Goal: Task Accomplishment & Management: Use online tool/utility

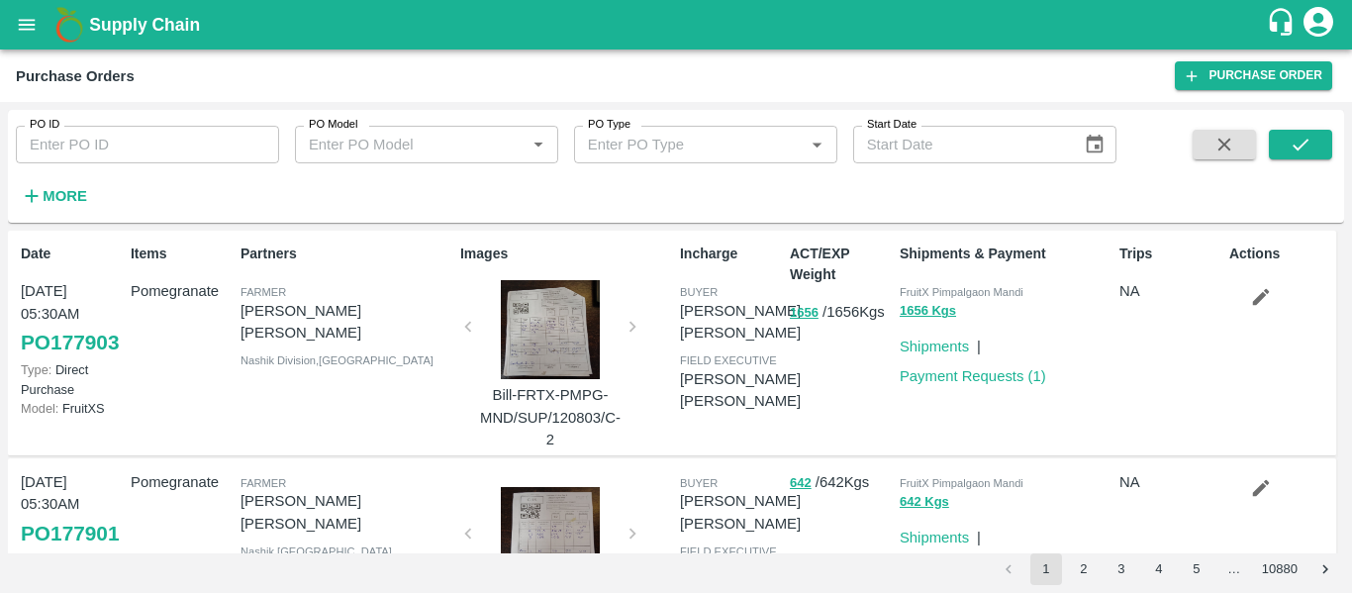
click at [67, 195] on strong "More" at bounding box center [65, 196] width 45 height 16
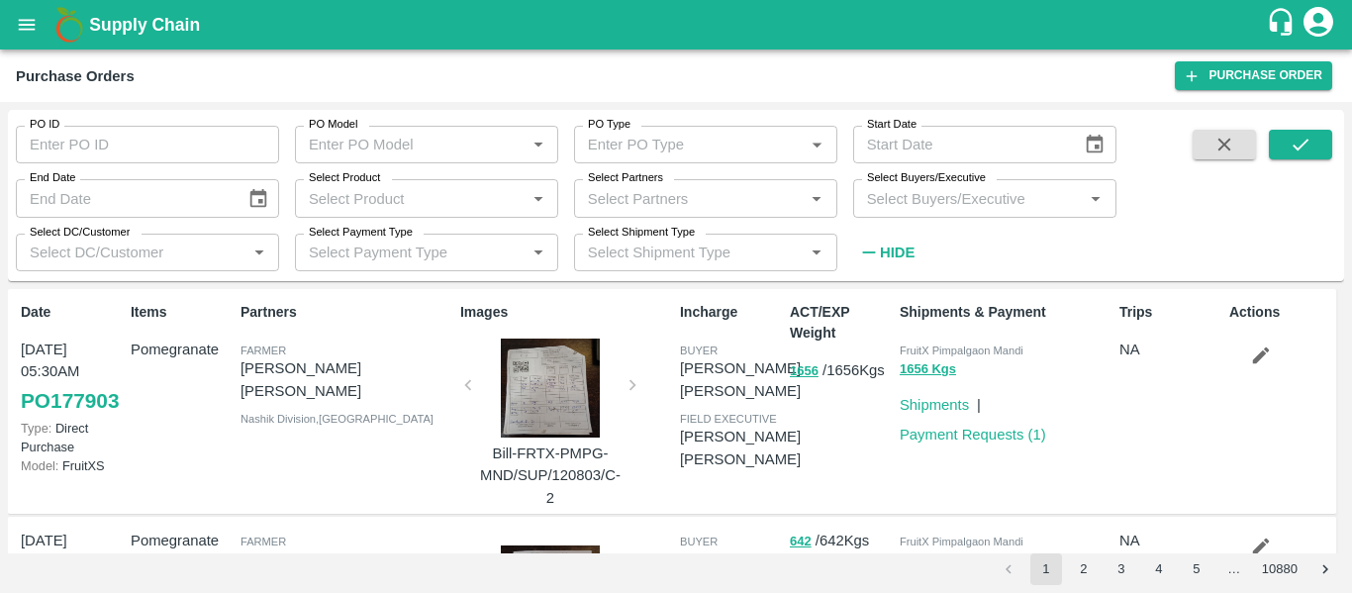
click at [651, 207] on input "Select Partners" at bounding box center [689, 198] width 219 height 26
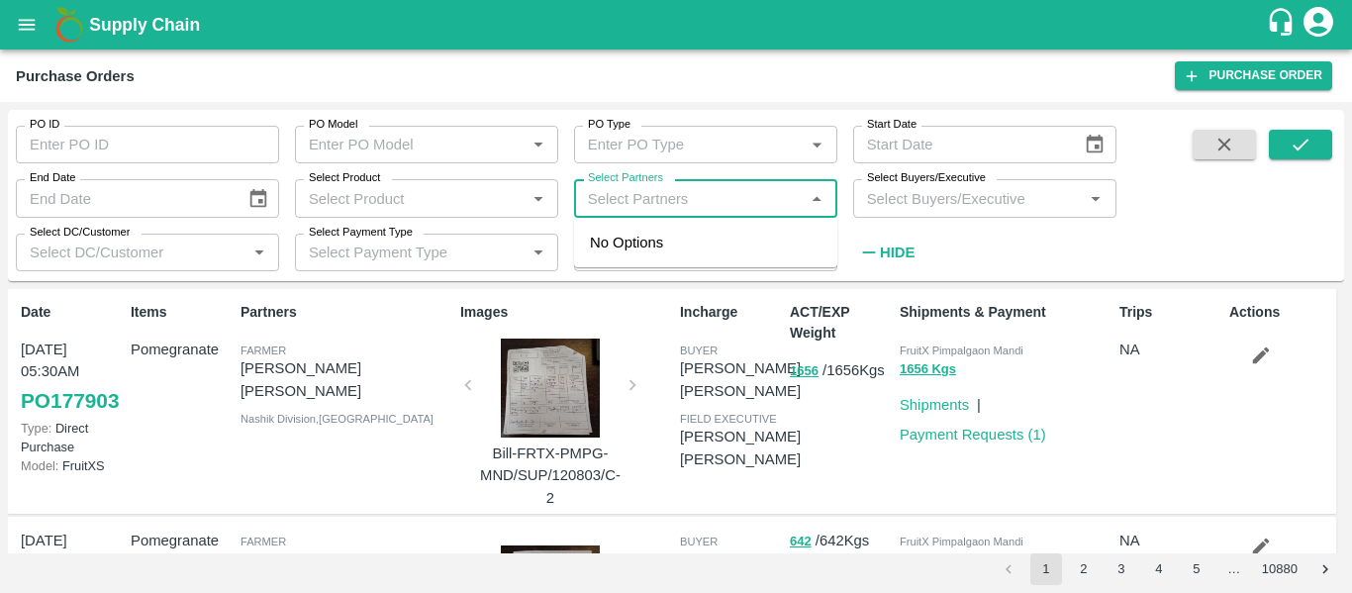
paste input "9422517381"
type input "9422517381"
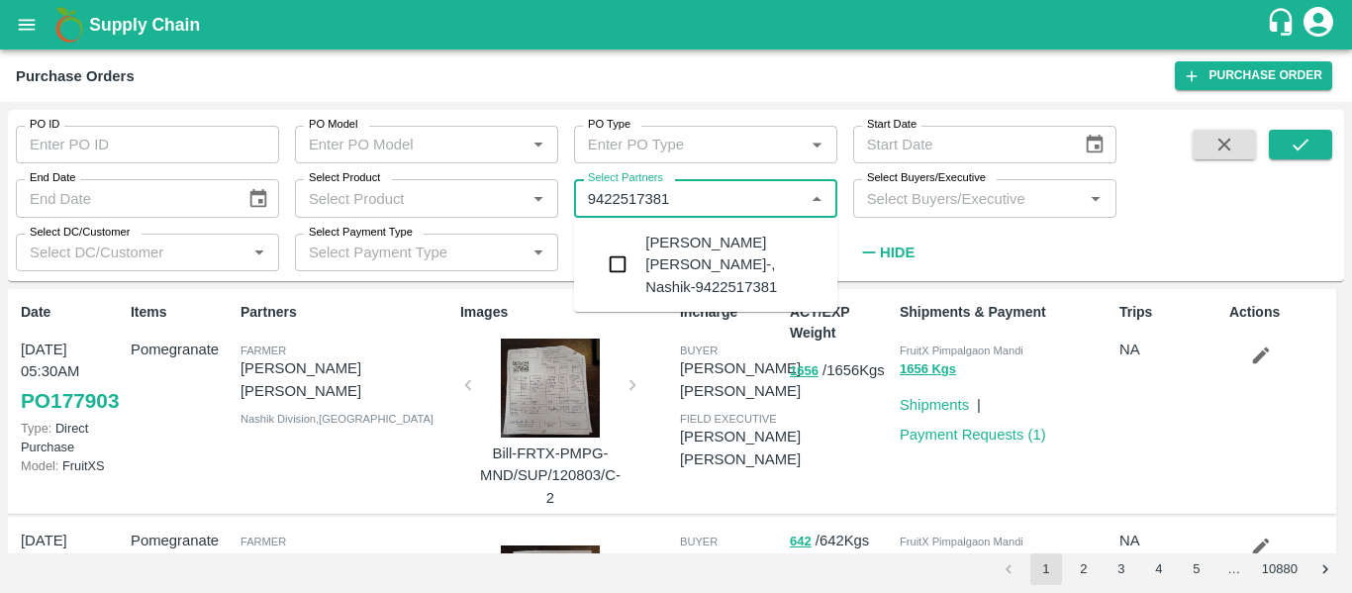
click at [674, 253] on div "[PERSON_NAME] [PERSON_NAME]-, Nashik-9422517381" at bounding box center [733, 265] width 176 height 66
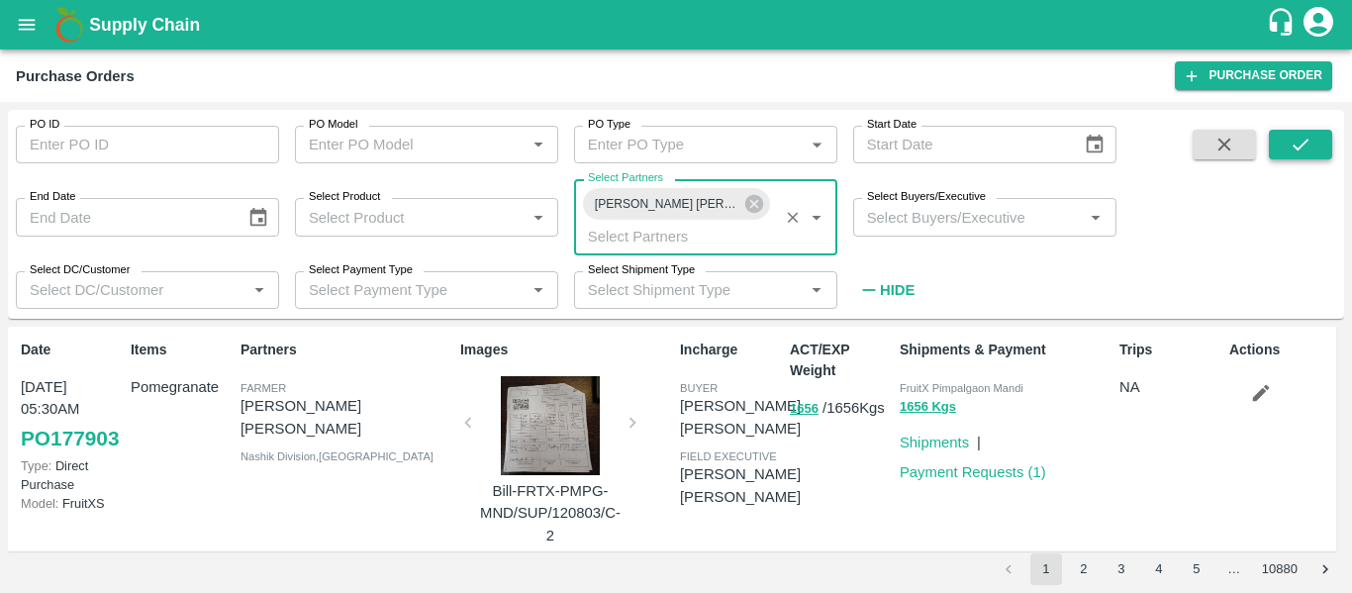
drag, startPoint x: 1295, startPoint y: 145, endPoint x: 1297, endPoint y: 156, distance: 11.1
click at [1296, 145] on icon "submit" at bounding box center [1300, 145] width 22 height 22
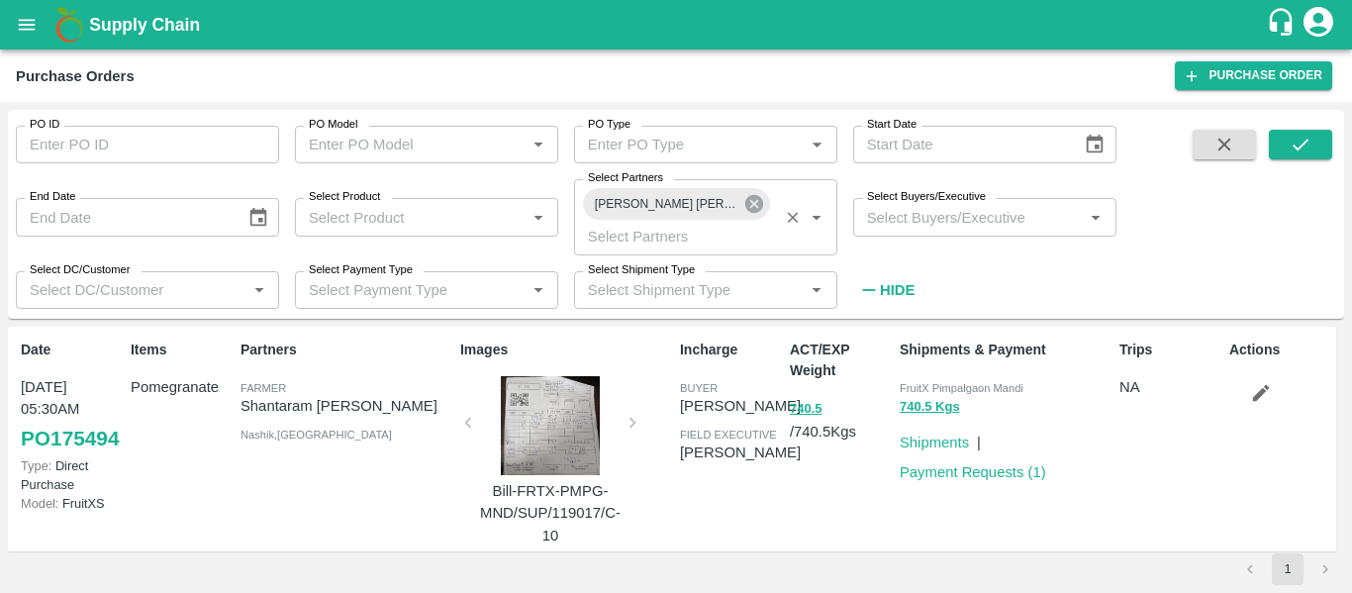
click at [746, 195] on icon at bounding box center [754, 204] width 22 height 22
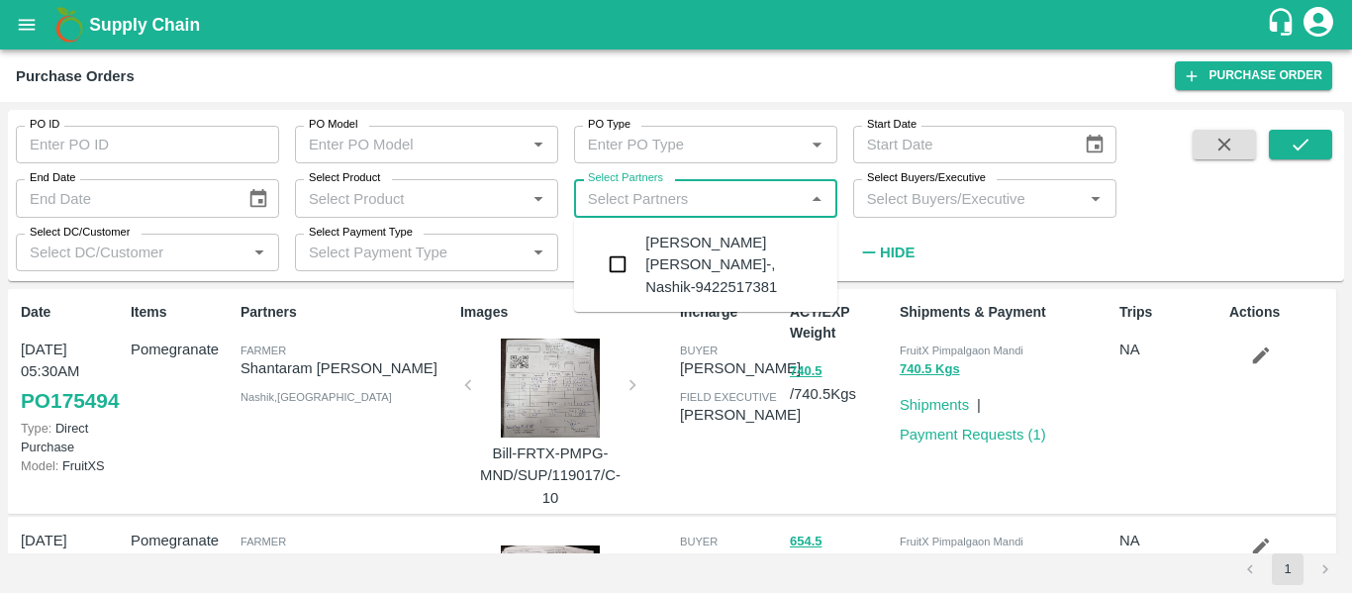
click at [685, 190] on input "Select Partners" at bounding box center [689, 198] width 219 height 26
paste input "9960105119"
type input "9960105119"
click at [724, 263] on div "[PERSON_NAME] [PERSON_NAME], Nashik-9960105119" at bounding box center [733, 265] width 176 height 66
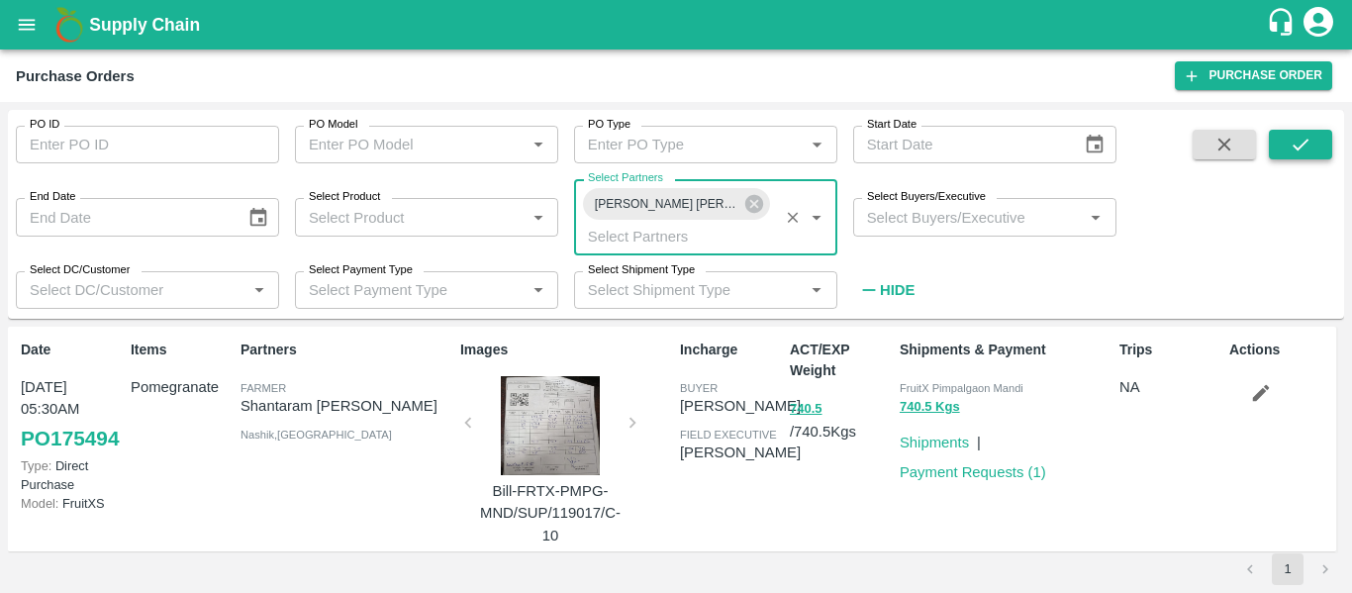
click at [1314, 148] on button "submit" at bounding box center [1300, 145] width 63 height 30
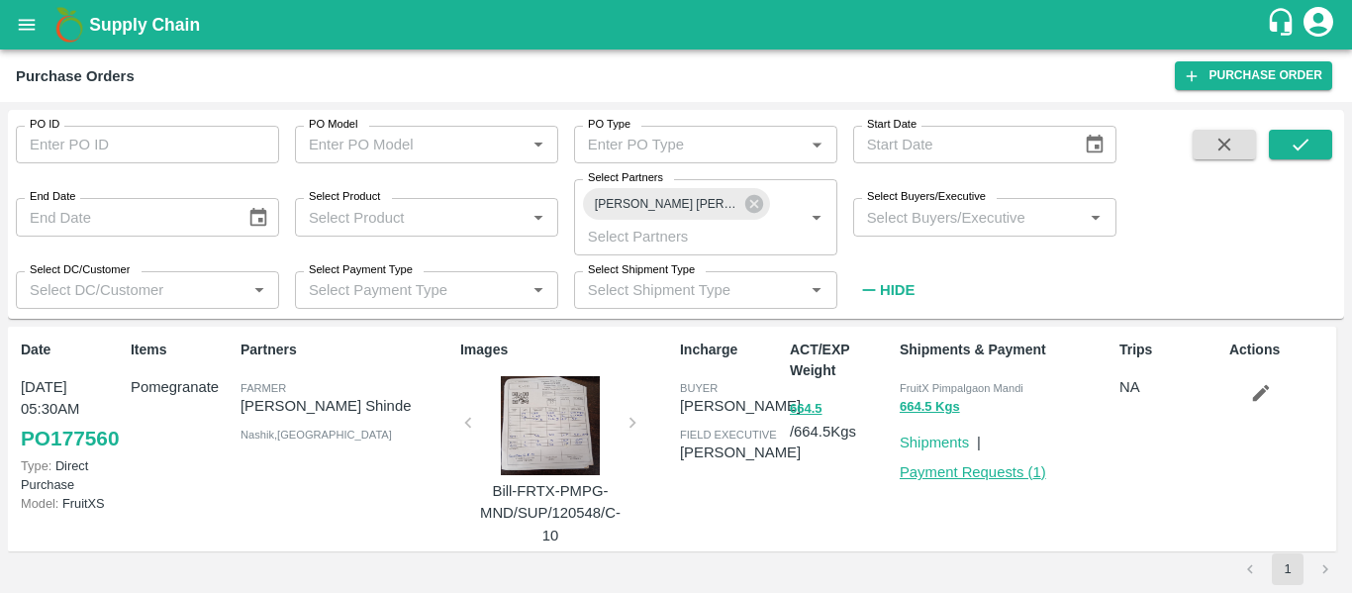
click at [955, 473] on link "Payment Requests ( 1 )" at bounding box center [972, 472] width 146 height 16
click at [748, 211] on icon at bounding box center [754, 204] width 18 height 18
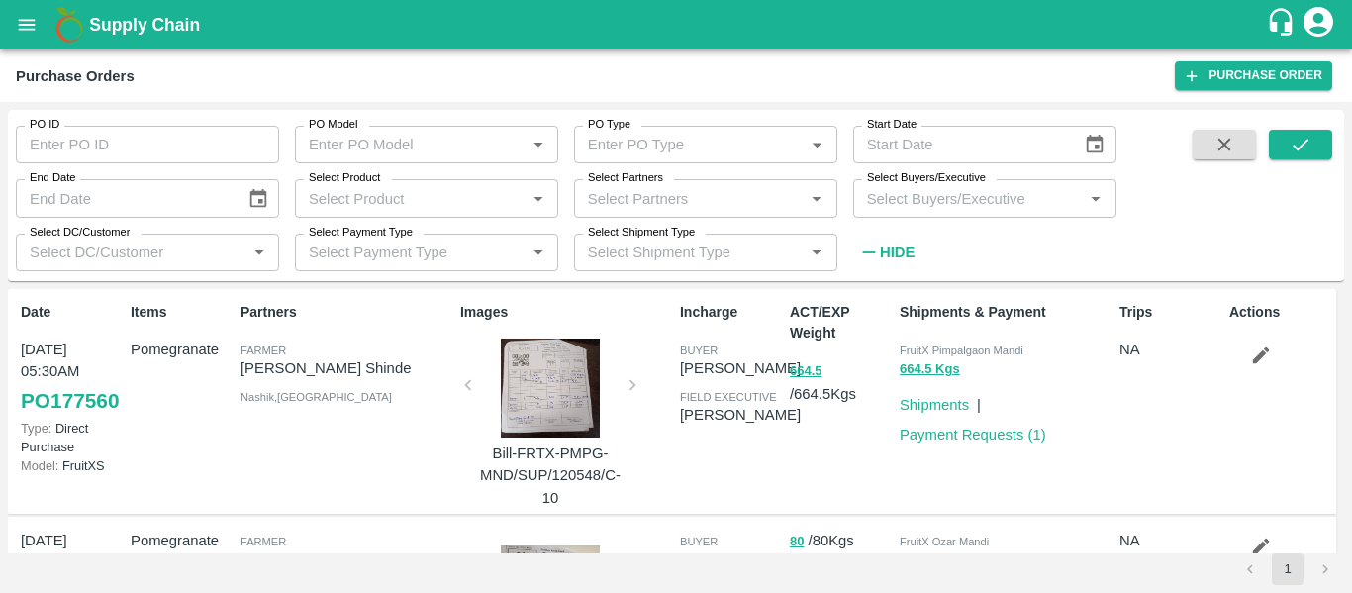
click at [669, 217] on div "Select Partners   *" at bounding box center [705, 198] width 263 height 38
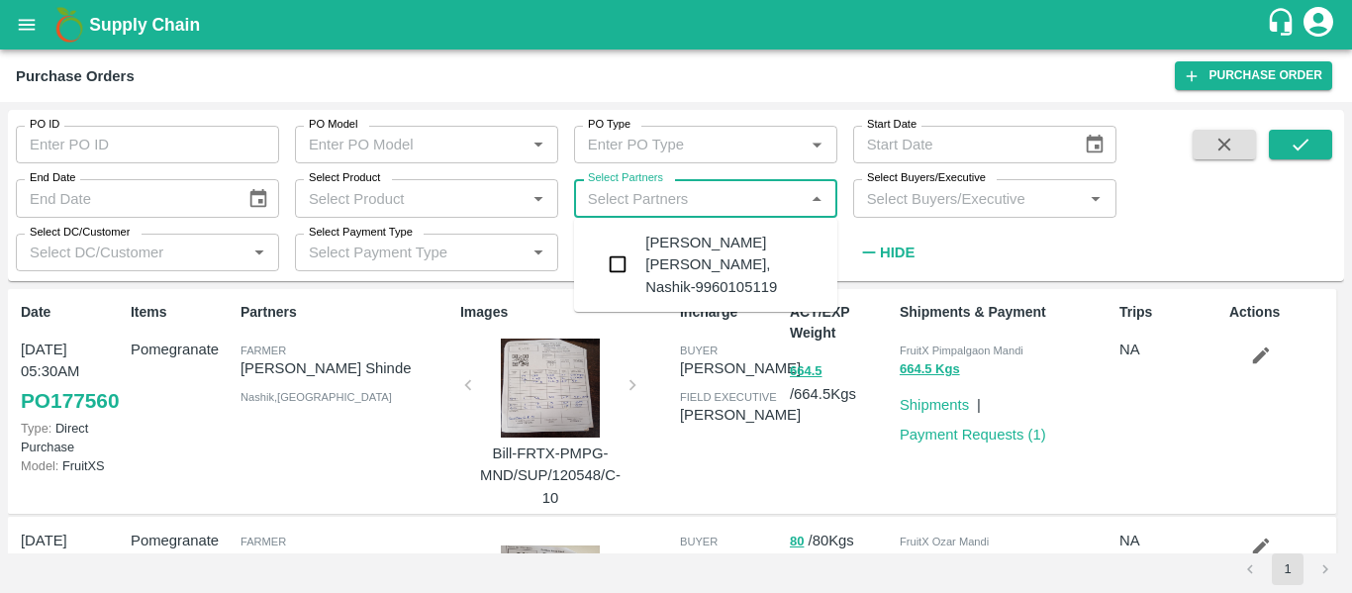
paste input "7350239037"
type input "7350239037"
click at [681, 263] on div "[PERSON_NAME] [PERSON_NAME]-, Nashik Division-7350239037" at bounding box center [733, 276] width 176 height 88
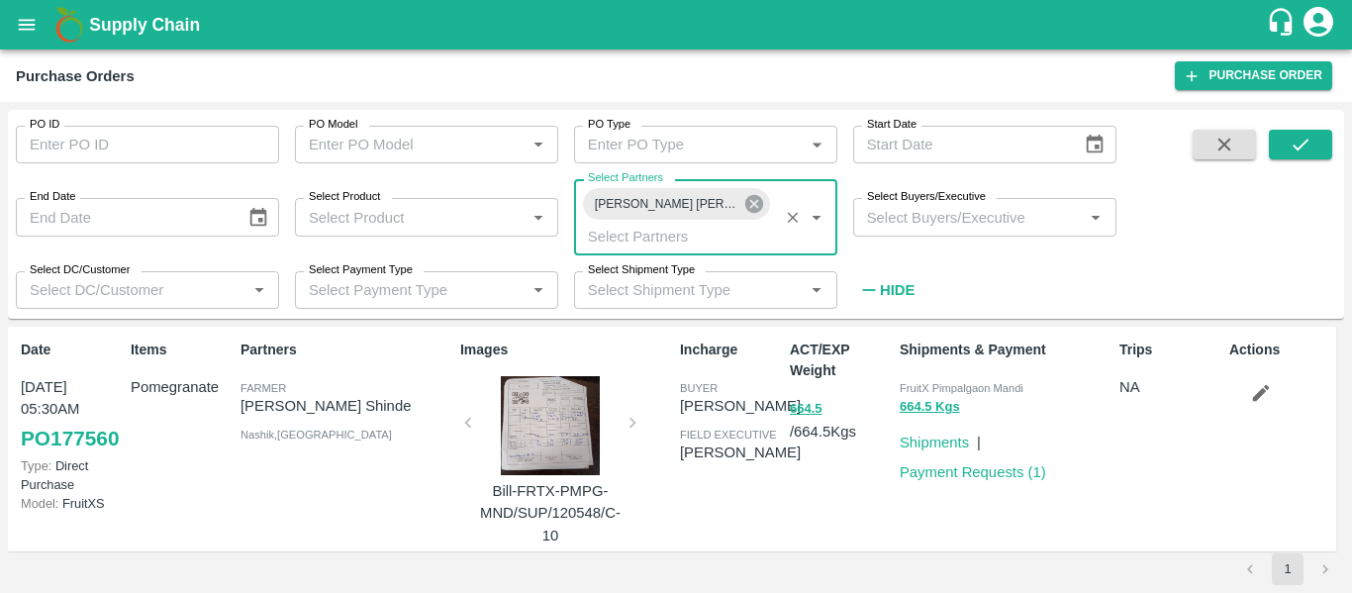
click at [756, 212] on icon at bounding box center [754, 204] width 18 height 18
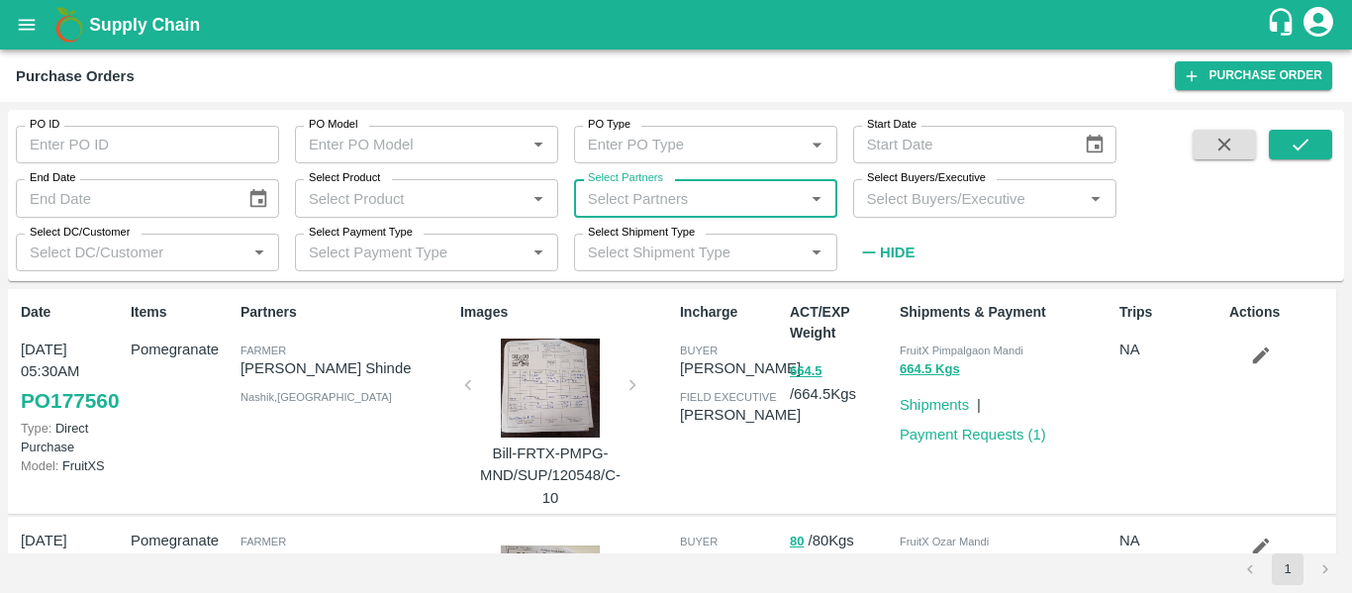
click at [690, 202] on input "Select Partners" at bounding box center [689, 198] width 219 height 26
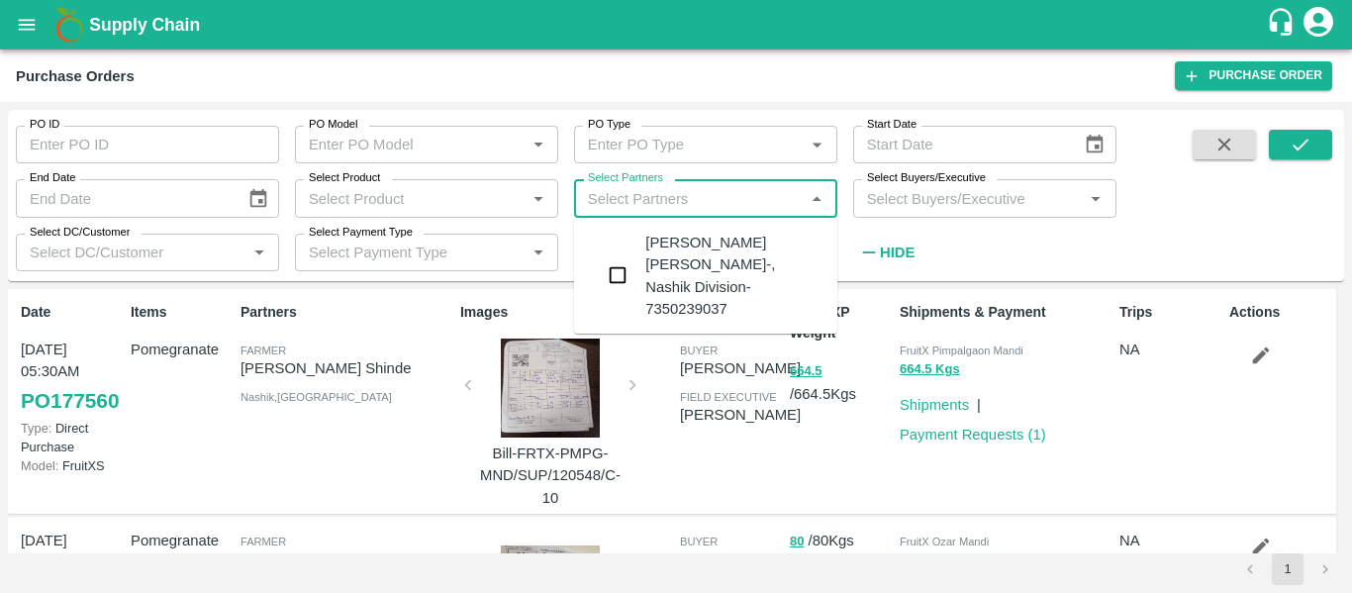
paste input "7350239037"
type input "7350239037"
click at [690, 264] on div "[PERSON_NAME] [PERSON_NAME]-, Nashik Division-7350239037" at bounding box center [733, 276] width 176 height 88
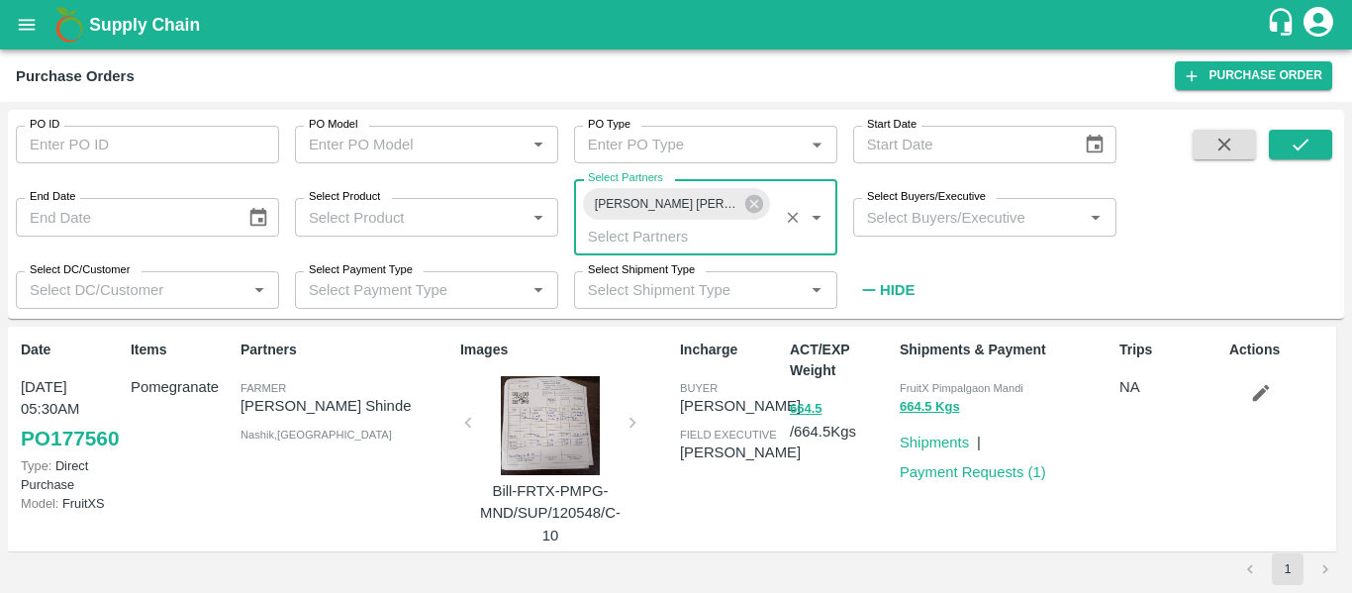
drag, startPoint x: 798, startPoint y: 194, endPoint x: 782, endPoint y: 209, distance: 21.7
click at [788, 196] on div "[PERSON_NAME] [PERSON_NAME]-, Nashik Division-7350239037 Select Partners   *" at bounding box center [705, 216] width 263 height 75
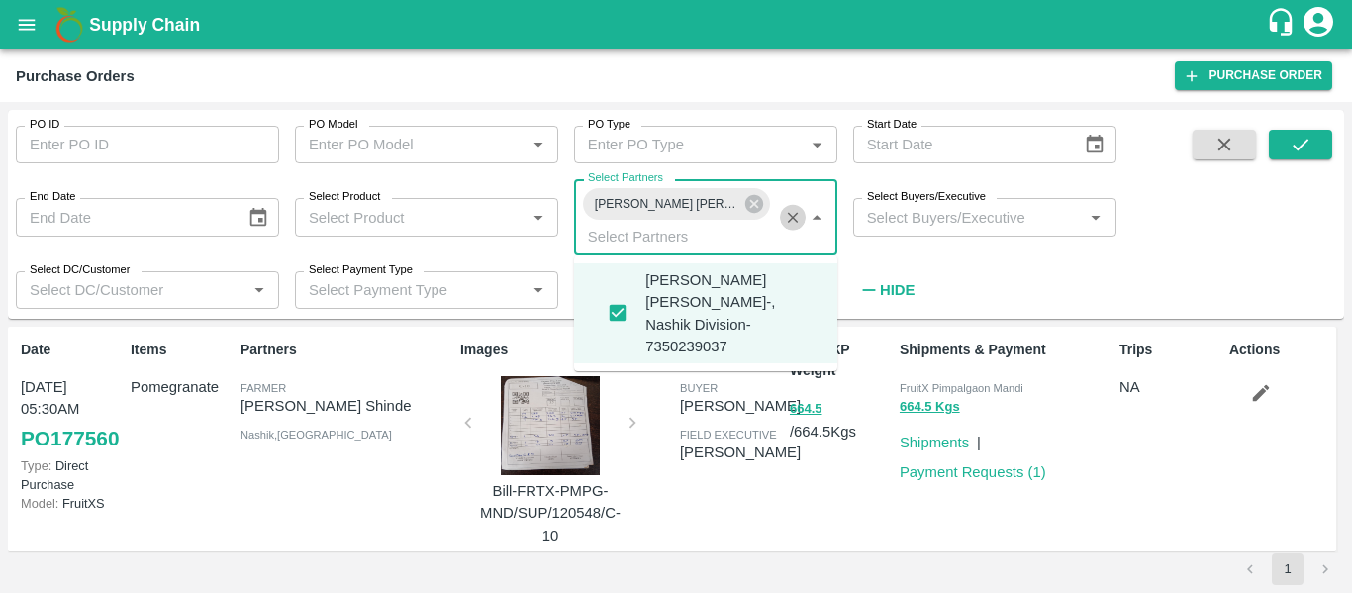
click at [790, 228] on button "Clear" at bounding box center [793, 217] width 27 height 27
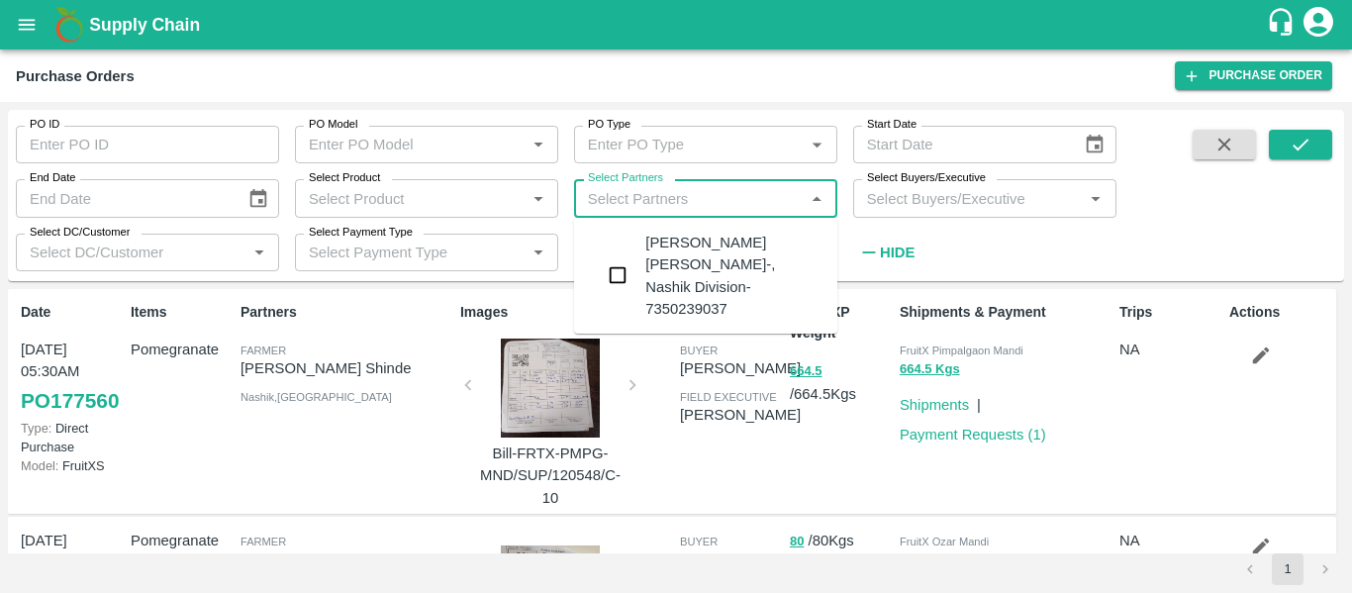
checkbox input "false"
click at [996, 253] on div "PO ID PO ID PO Model PO Model   * PO Type PO Type   * Start Date Start Date End…" at bounding box center [558, 190] width 1116 height 161
